Goal: Information Seeking & Learning: Find specific fact

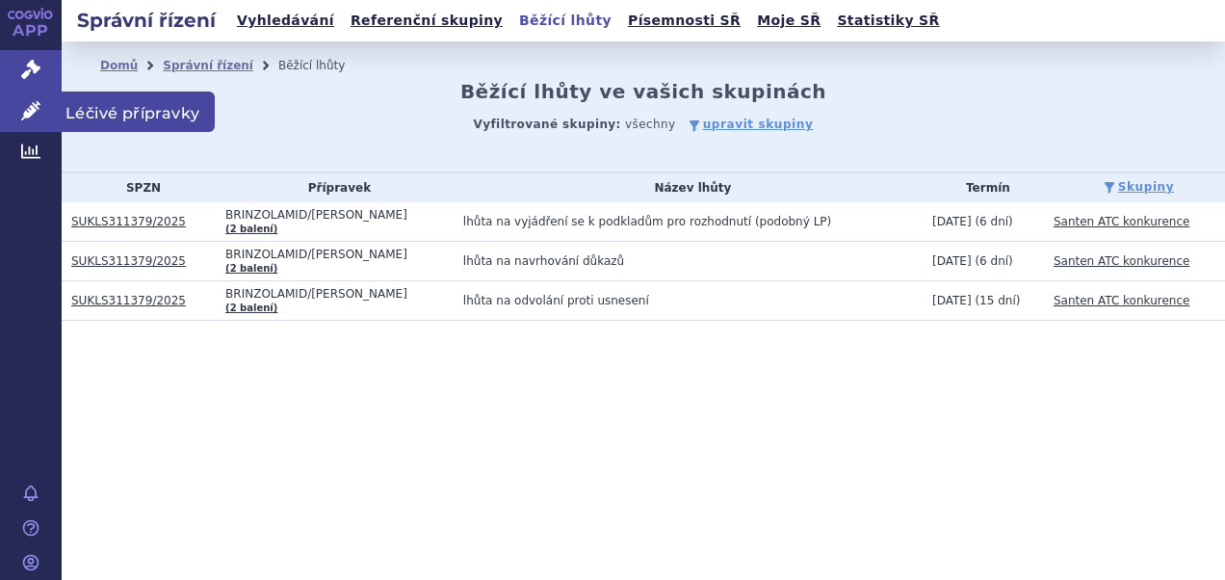
click at [115, 112] on span "Léčivé přípravky" at bounding box center [138, 112] width 153 height 40
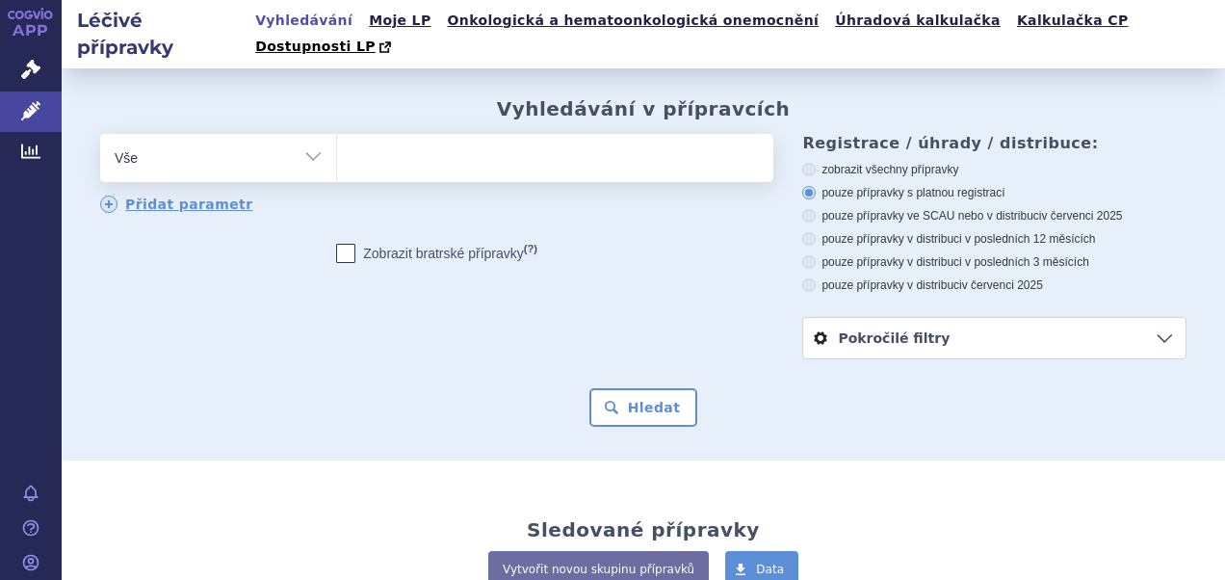
click at [628, 142] on ul at bounding box center [553, 154] width 432 height 40
click at [337, 142] on select at bounding box center [336, 157] width 1 height 48
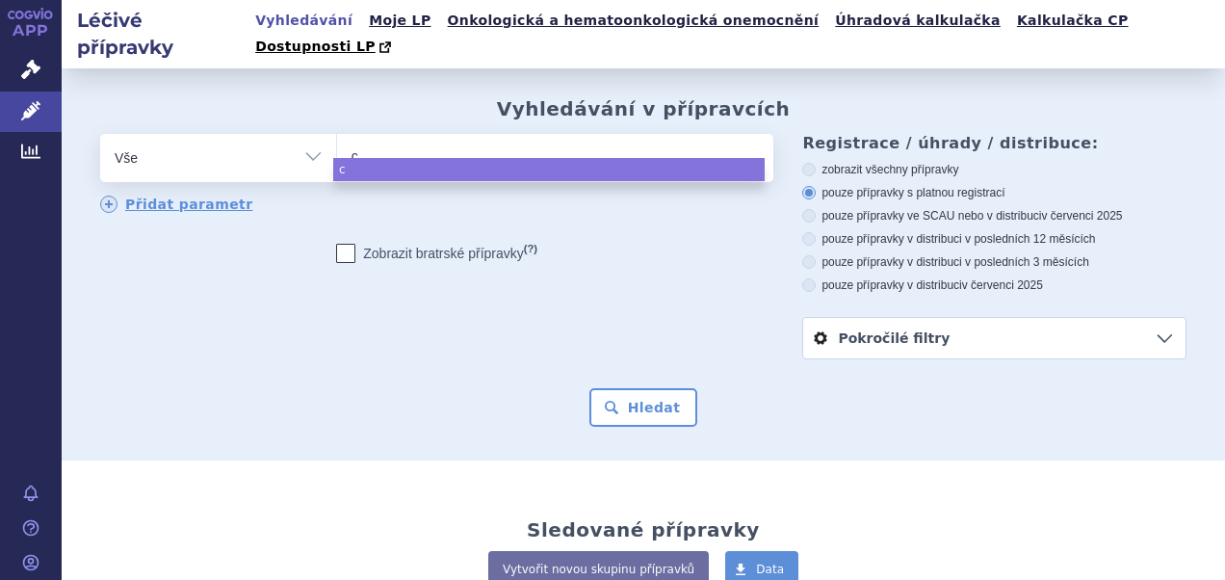
type input "ca"
type input "cat"
type input "cati"
type input "catio"
type input "catiol"
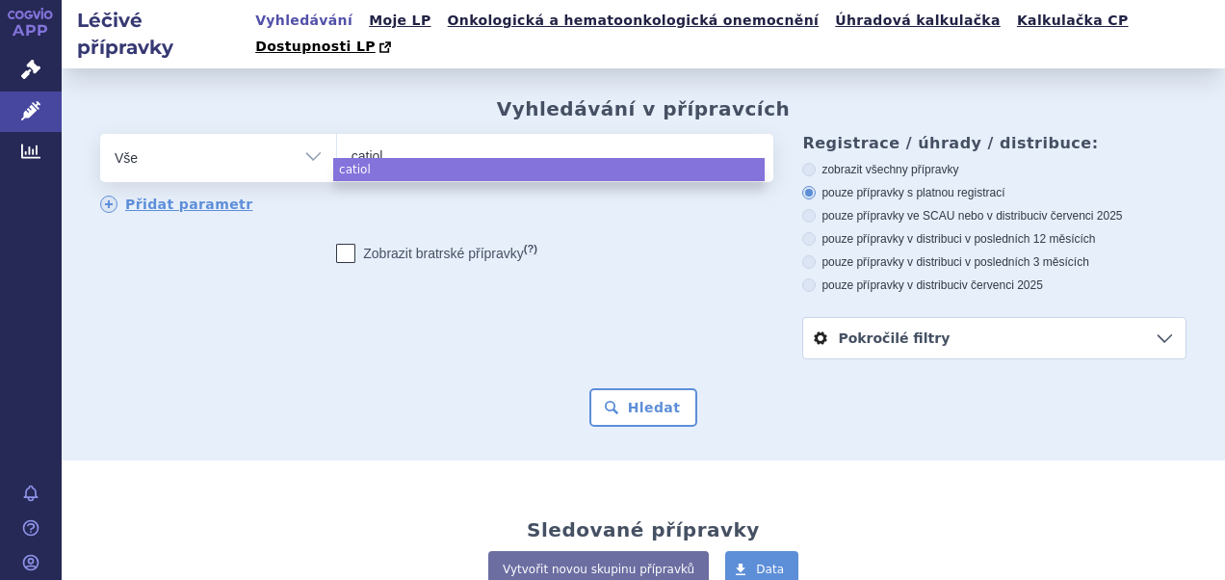
type input "catiola"
type input "catiolan"
type input "catiolanz"
type input "catiolanze"
select select "catiolanze"
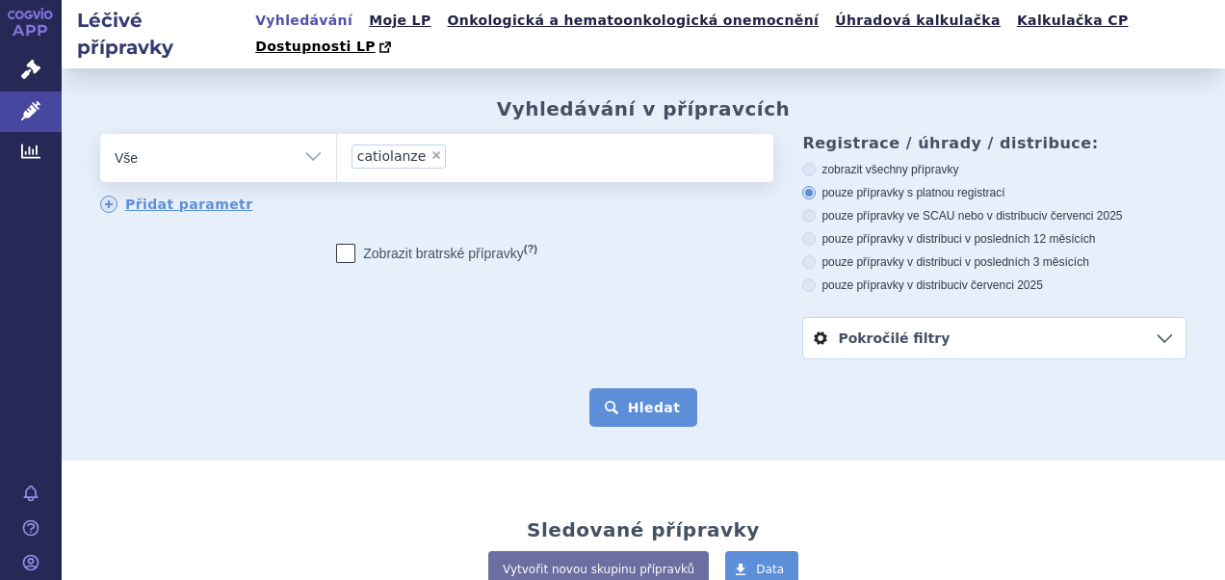
click at [642, 388] on button "Hledat" at bounding box center [644, 407] width 109 height 39
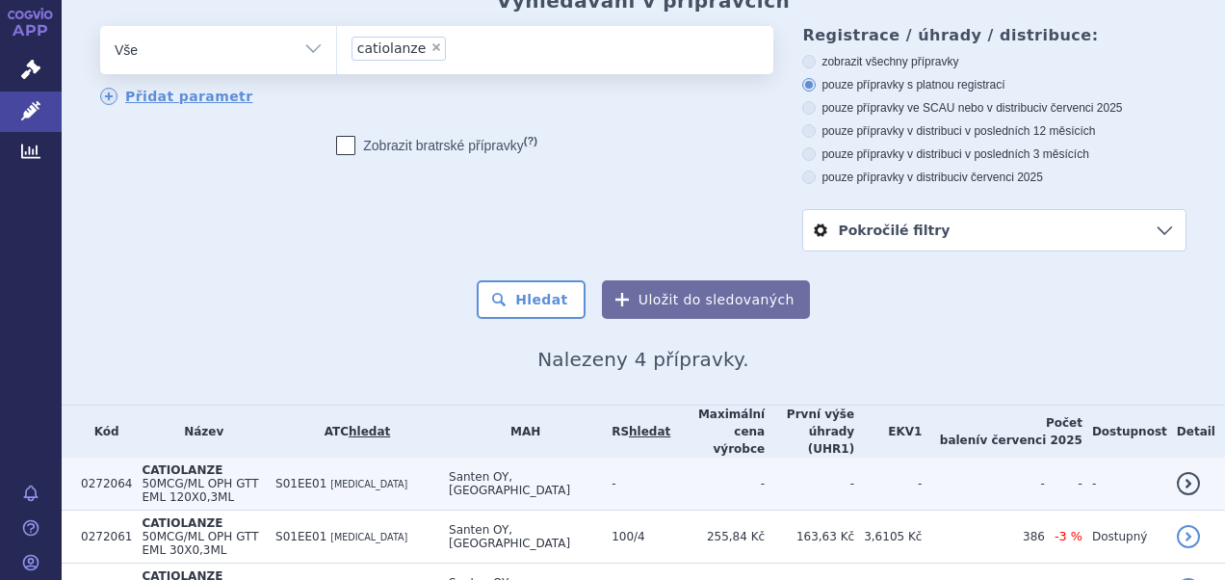
scroll to position [177, 0]
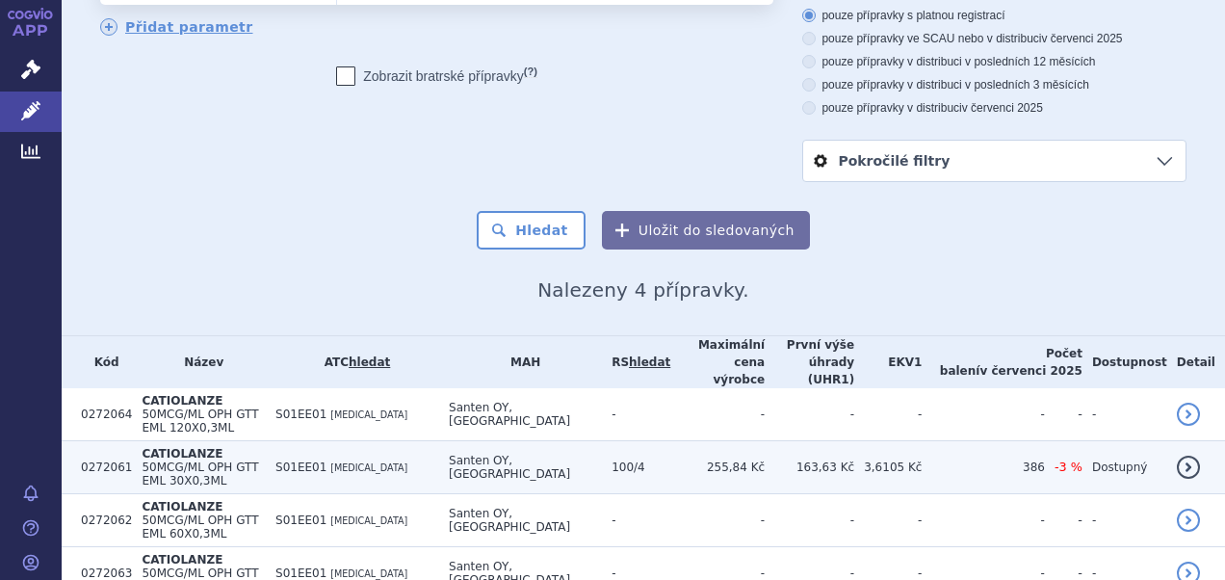
click at [254, 460] on span "50MCG/ML OPH GTT EML 30X0,3ML" at bounding box center [200, 473] width 117 height 27
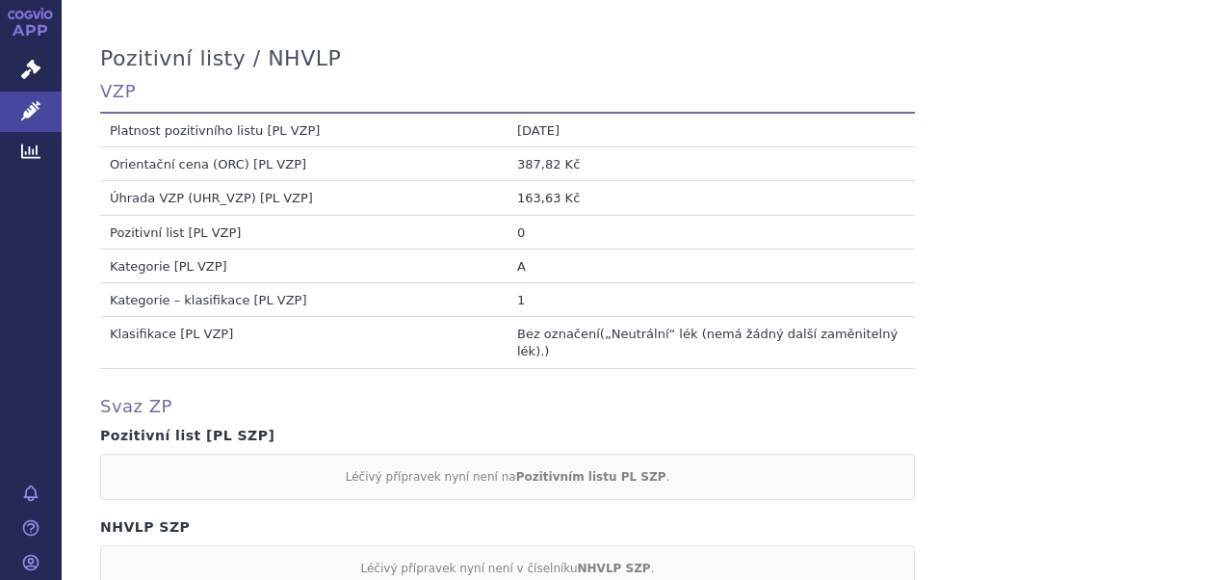
scroll to position [1638, 0]
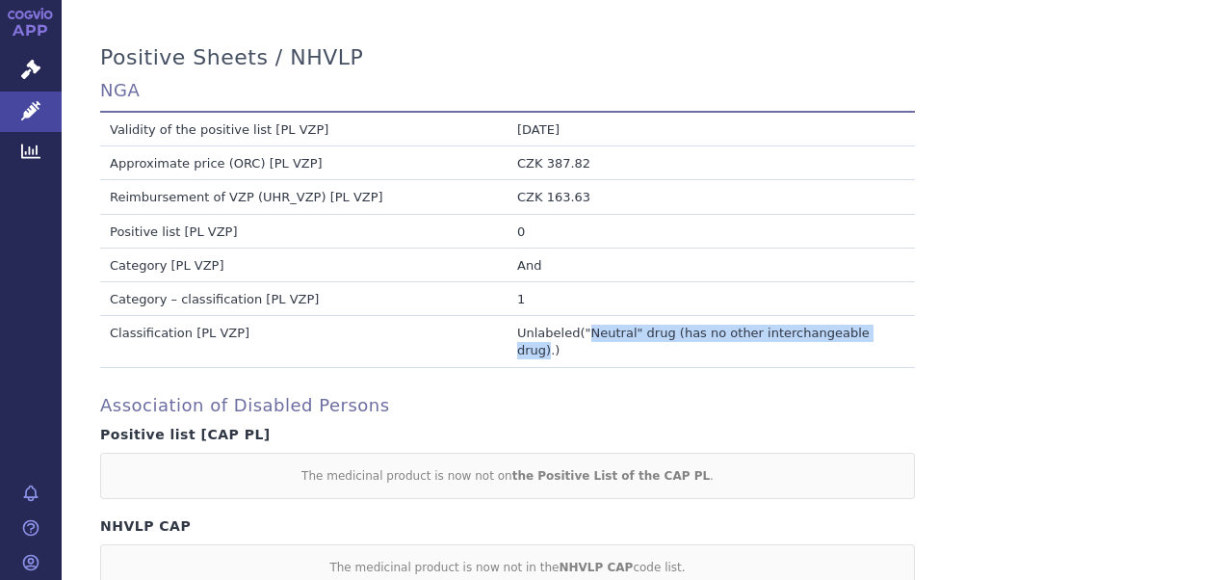
drag, startPoint x: 580, startPoint y: 300, endPoint x: 856, endPoint y: 297, distance: 276.5
click at [856, 326] on span ""Neutral" drug (has no other interchangeable drug)." at bounding box center [693, 342] width 353 height 32
drag, startPoint x: 856, startPoint y: 297, endPoint x: 846, endPoint y: 296, distance: 10.6
copy span "Neutral" drug (has no other interchangeable drug)"
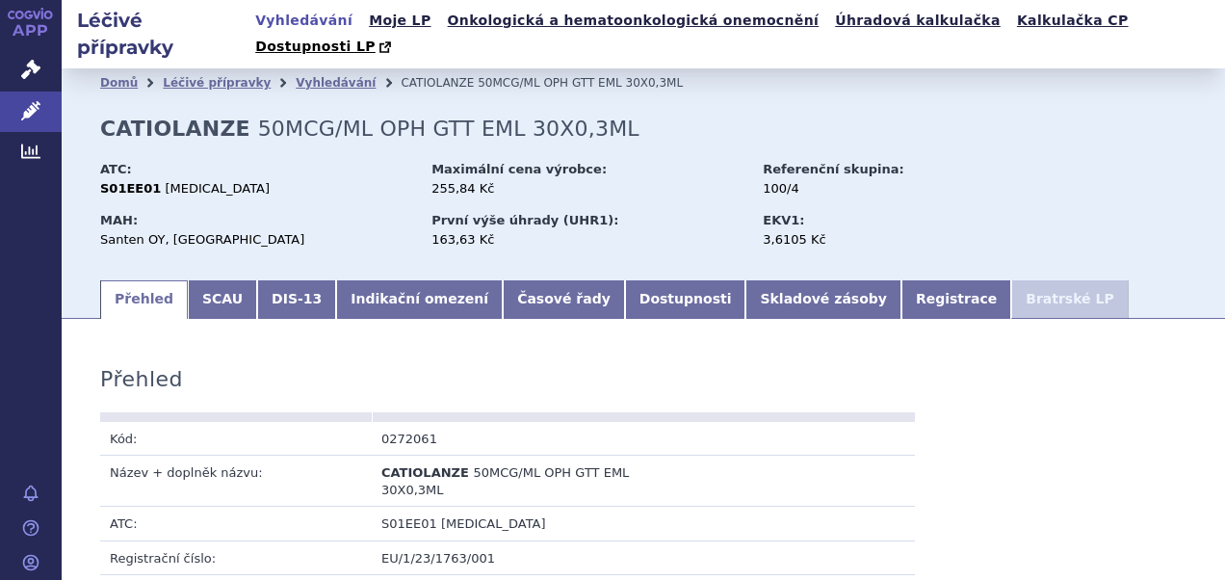
scroll to position [0, 0]
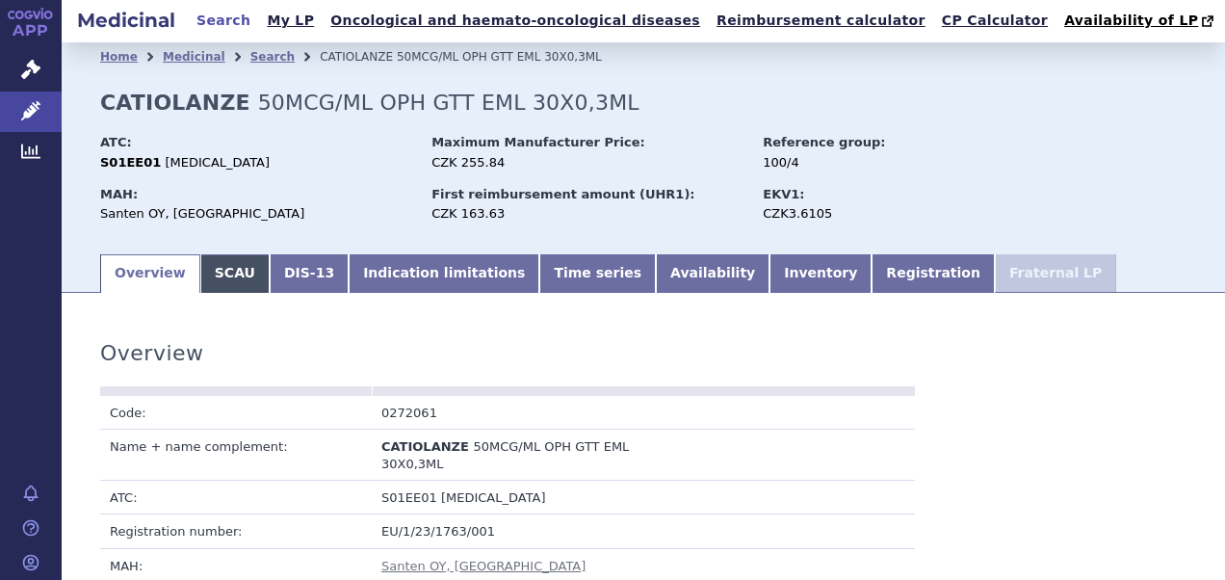
click at [231, 267] on link "SCAU" at bounding box center [234, 273] width 69 height 39
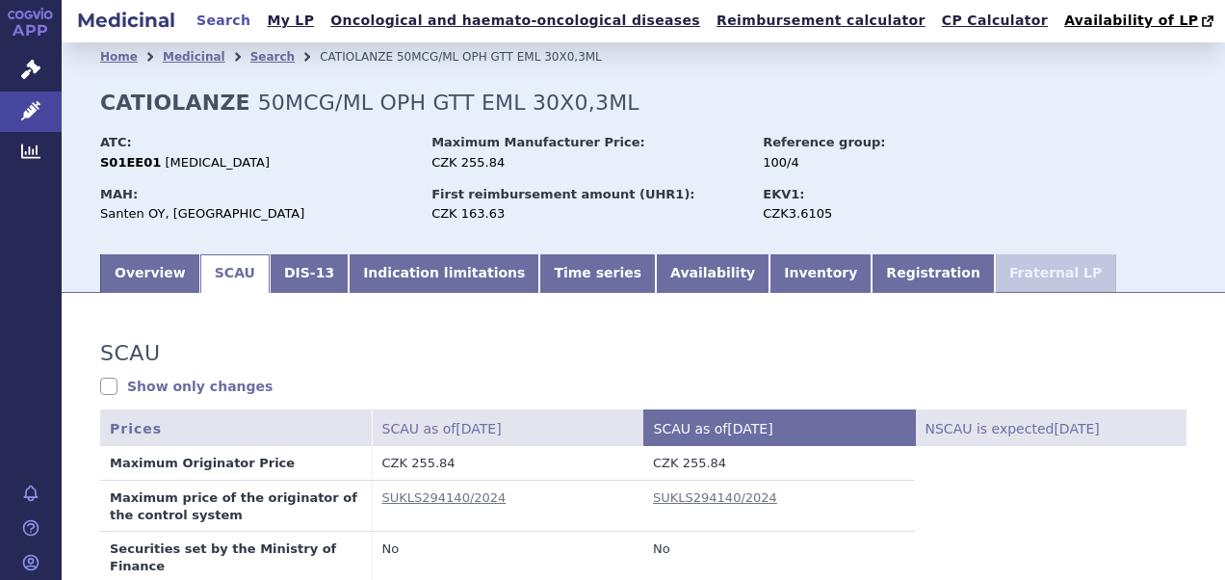
click at [37, 17] on icon at bounding box center [38, 15] width 8 height 9
